Goal: Task Accomplishment & Management: Complete application form

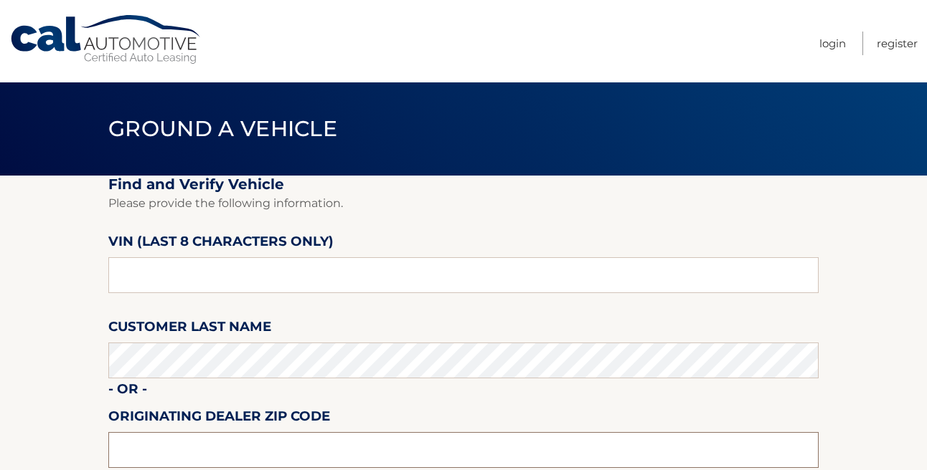
click at [151, 443] on input "text" at bounding box center [463, 450] width 710 height 36
type input "18045"
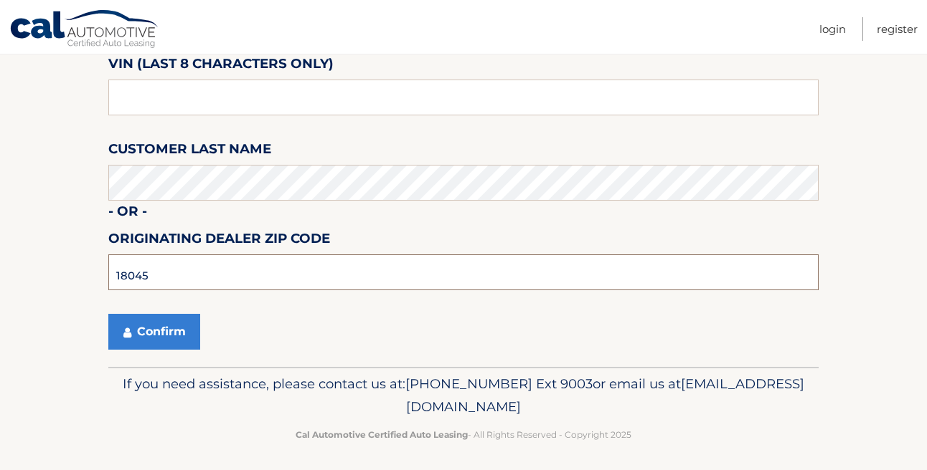
scroll to position [181, 0]
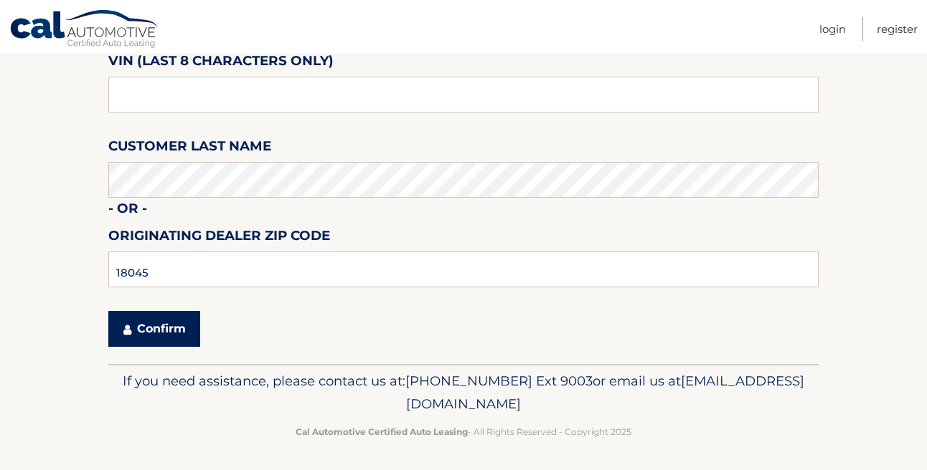
click at [157, 331] on button "Confirm" at bounding box center [154, 329] width 92 height 36
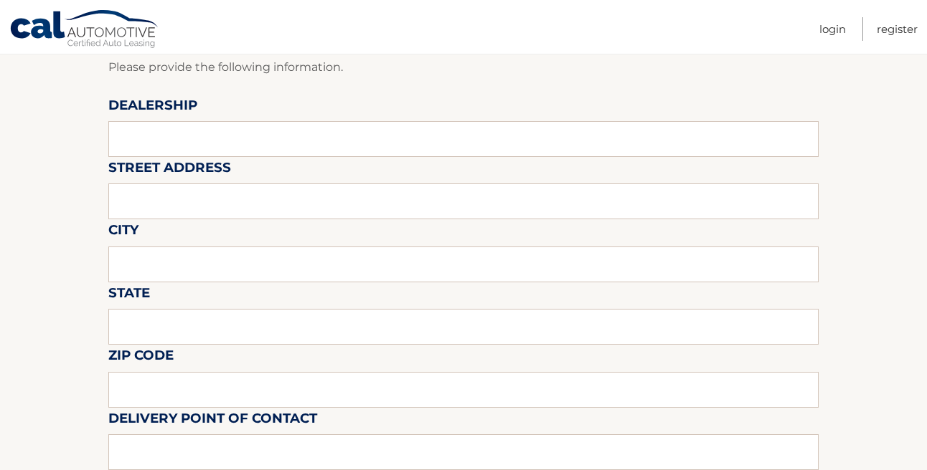
scroll to position [184, 0]
click at [140, 146] on input "text" at bounding box center [463, 138] width 710 height 36
type input "Brown [PERSON_NAME] Chrysler"
click at [151, 213] on input "text" at bounding box center [463, 201] width 710 height 36
type input "3903 Hecktown Road"
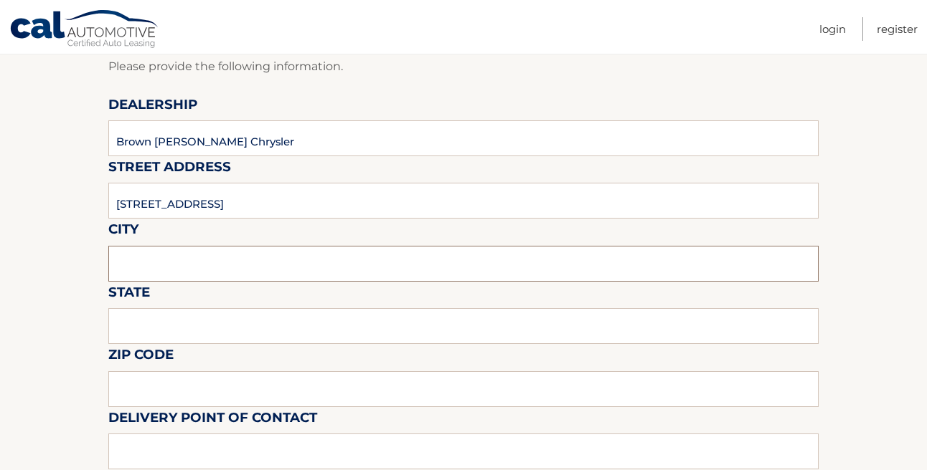
click at [153, 270] on input "text" at bounding box center [463, 264] width 710 height 36
type input "Easton"
type input "PA"
type input "18045"
type input "6104176869"
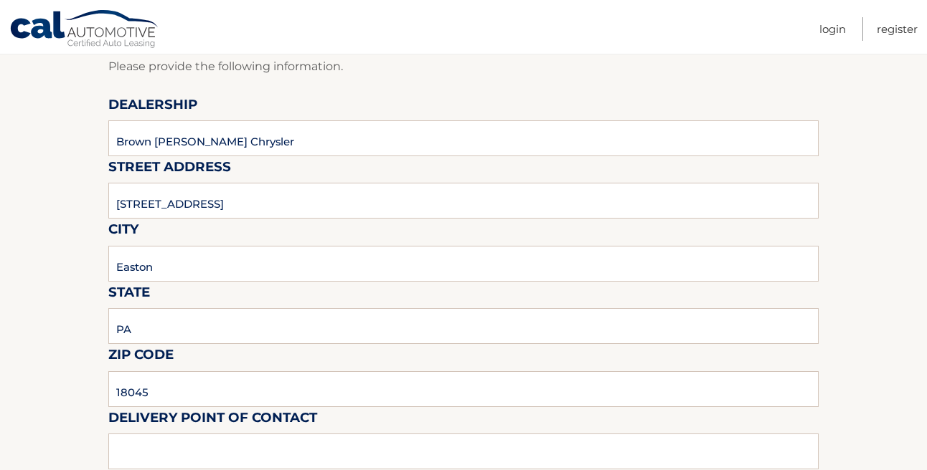
type input "kkeit102@yahoo.com"
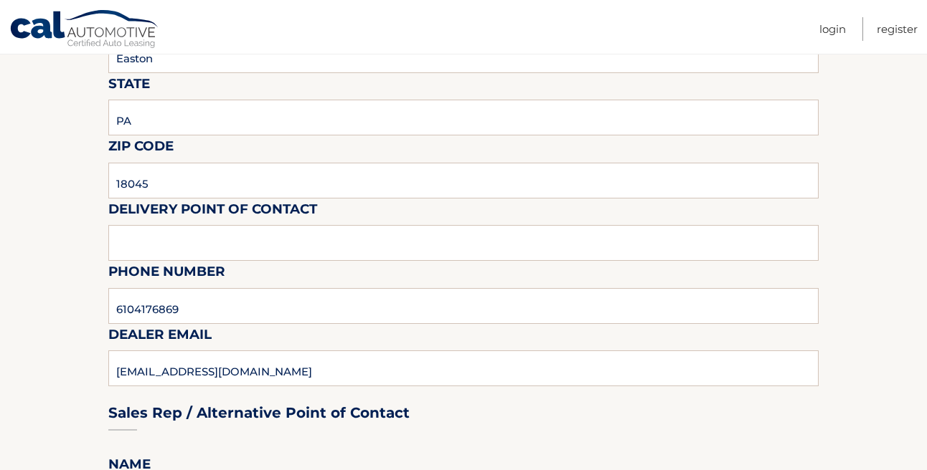
scroll to position [394, 0]
click at [114, 246] on input "text" at bounding box center [463, 242] width 710 height 36
type input "Kolbe"
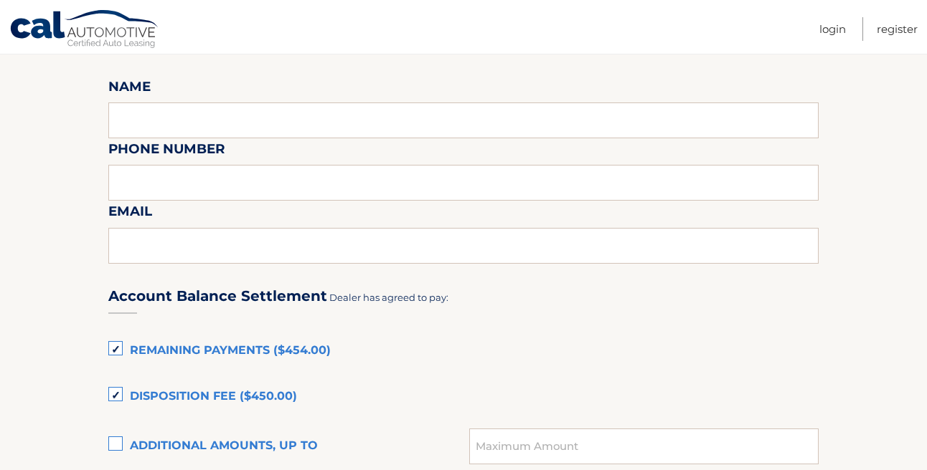
scroll to position [772, 0]
click at [134, 108] on input "text" at bounding box center [463, 120] width 710 height 36
type input "Kolbe"
click at [148, 179] on input "text" at bounding box center [463, 182] width 710 height 36
type input "6102533521"
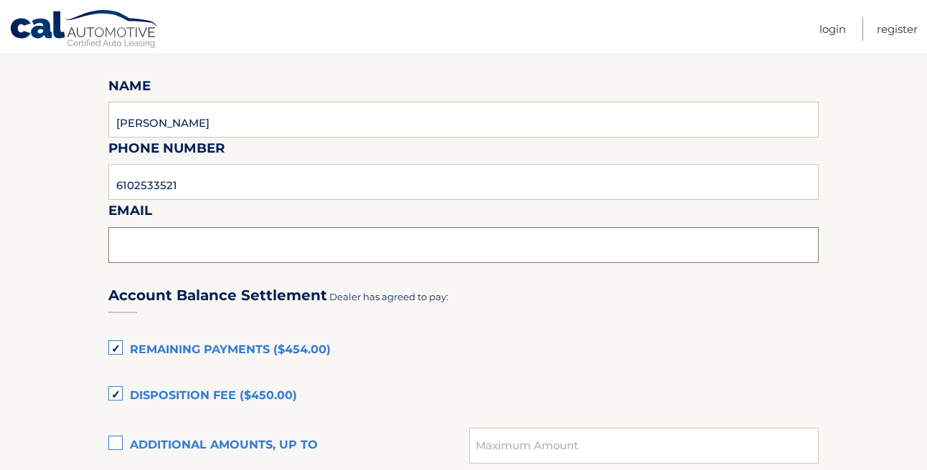
click at [155, 246] on input "text" at bounding box center [463, 245] width 710 height 36
type input "KKEITER@BROWNDAUB.com"
click at [46, 370] on section "Maturity Date: 10/28/2025 Or, click here to be directed to a quote for dealer p…" at bounding box center [463, 189] width 927 height 1571
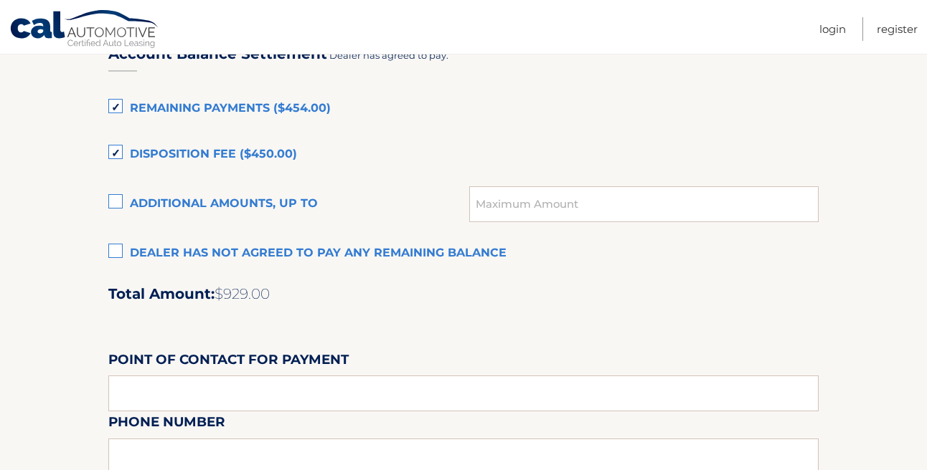
scroll to position [1014, 0]
click at [116, 254] on label "Dealer has not agreed to pay any remaining balance" at bounding box center [463, 253] width 710 height 29
click at [0, 0] on input "Dealer has not agreed to pay any remaining balance" at bounding box center [0, 0] width 0 height 0
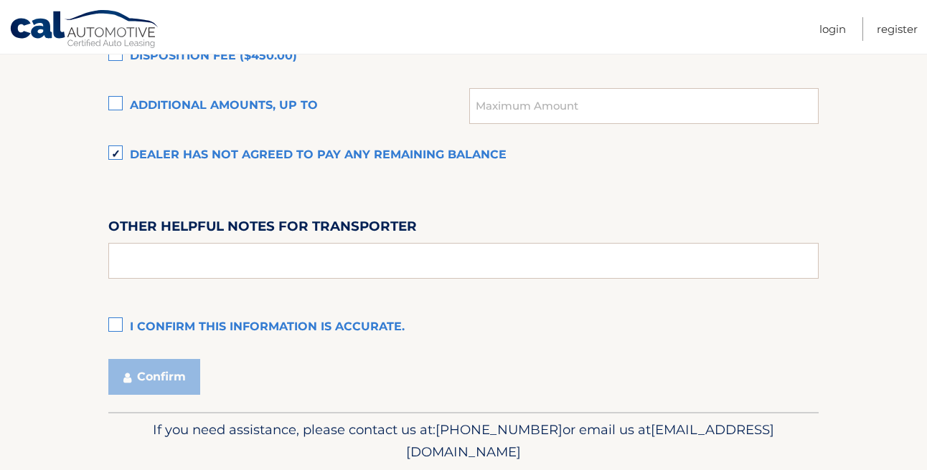
scroll to position [1112, 0]
click at [127, 265] on input "text" at bounding box center [463, 260] width 710 height 36
type input "See Kolbe"
click at [114, 329] on label "I confirm this information is accurate." at bounding box center [463, 327] width 710 height 29
click at [0, 0] on input "I confirm this information is accurate." at bounding box center [0, 0] width 0 height 0
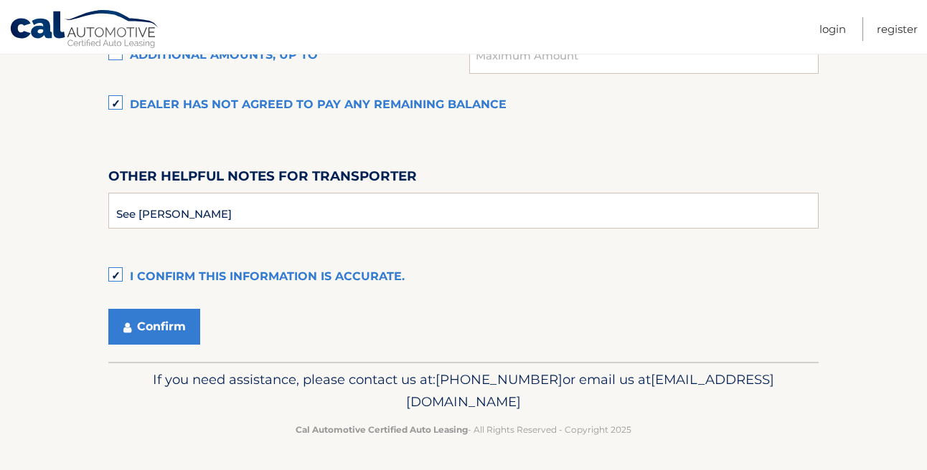
scroll to position [1163, 0]
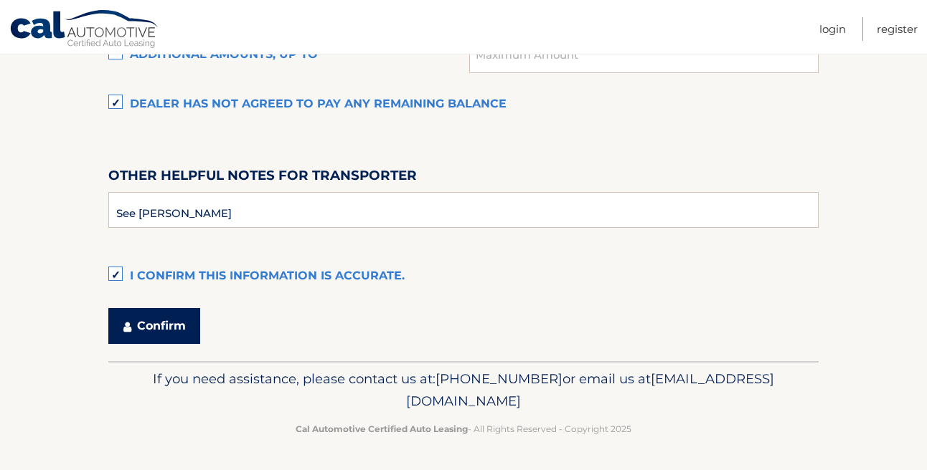
click at [136, 320] on button "Confirm" at bounding box center [154, 326] width 92 height 36
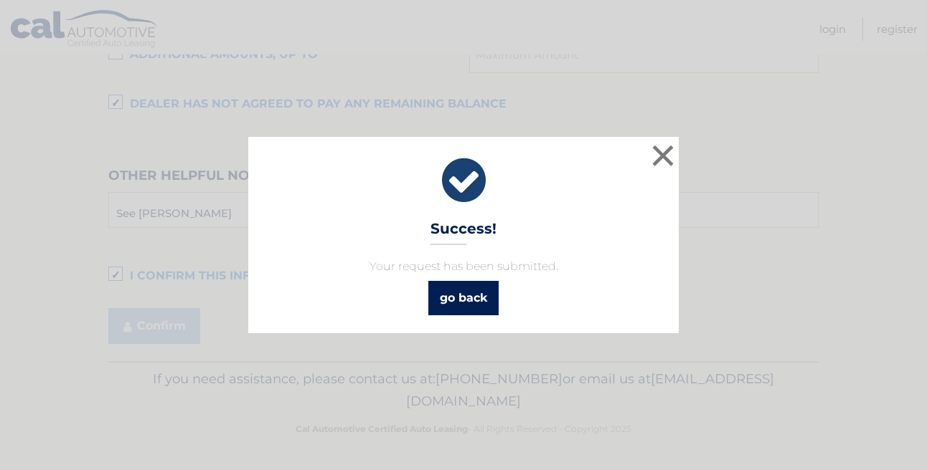
click at [460, 299] on link "go back" at bounding box center [463, 298] width 70 height 34
